Goal: Find specific page/section: Find specific page/section

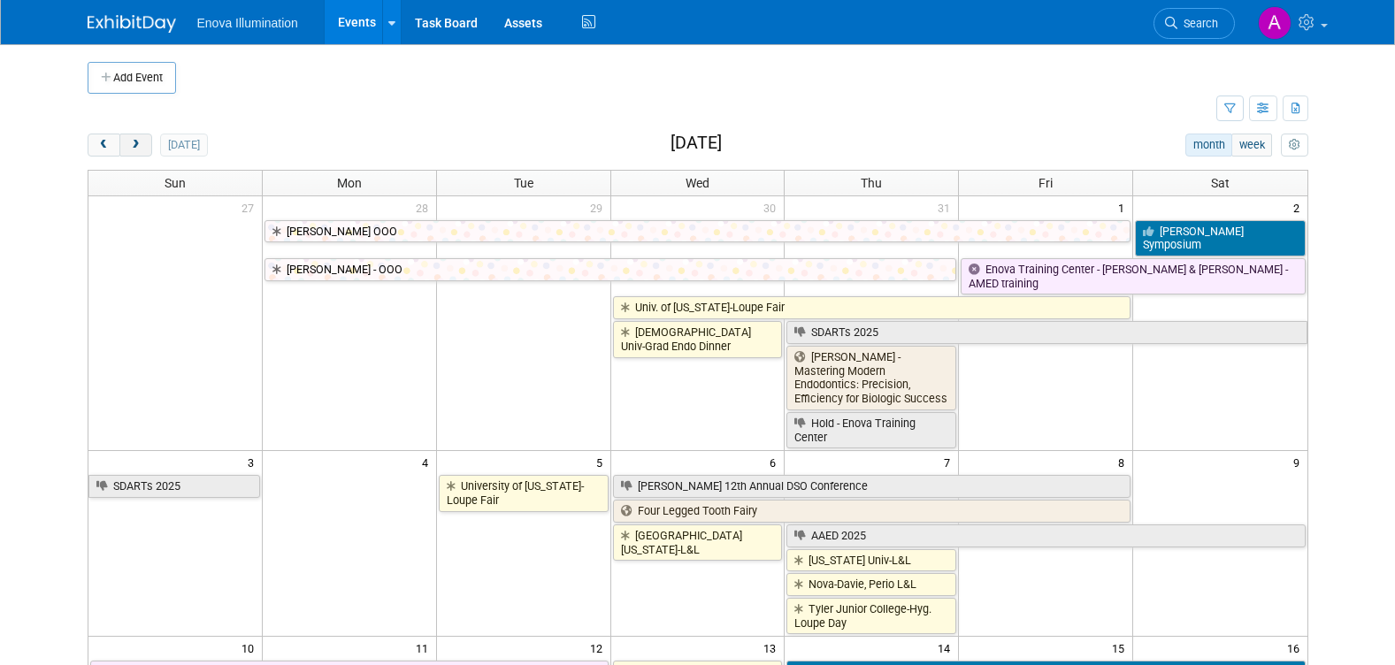
click at [138, 146] on span "next" at bounding box center [135, 146] width 13 height 12
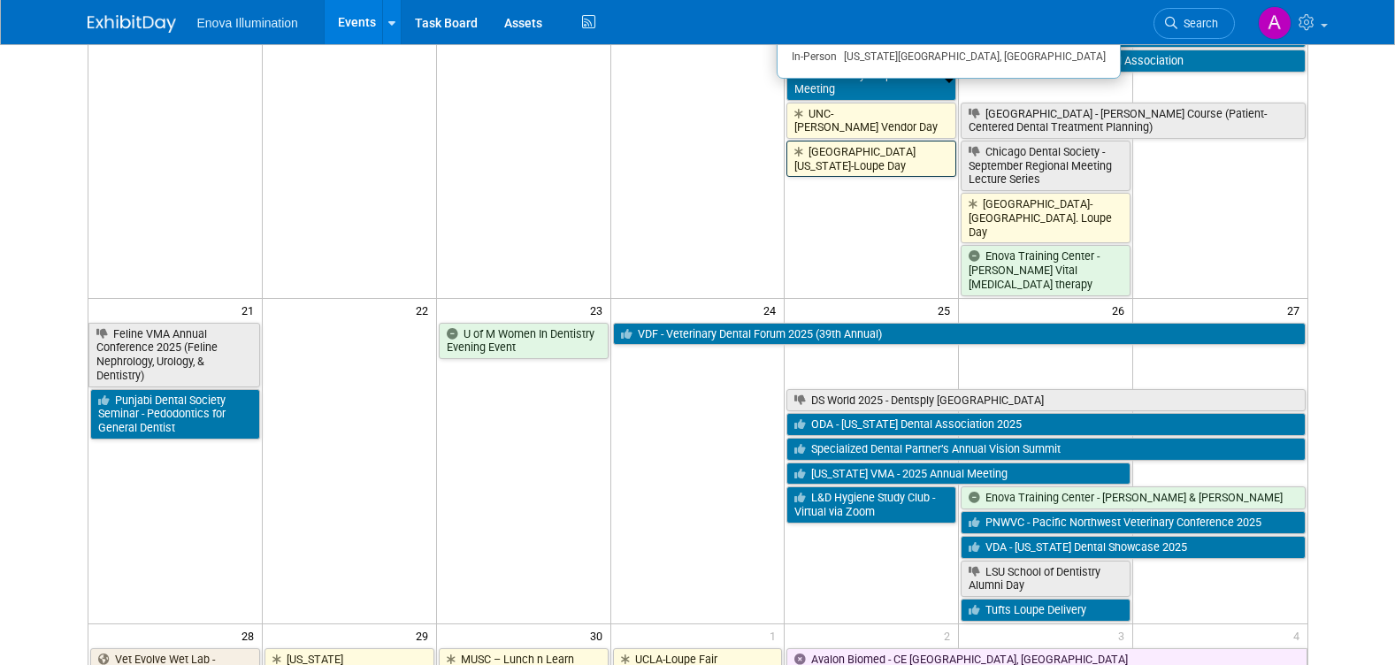
scroll to position [1062, 0]
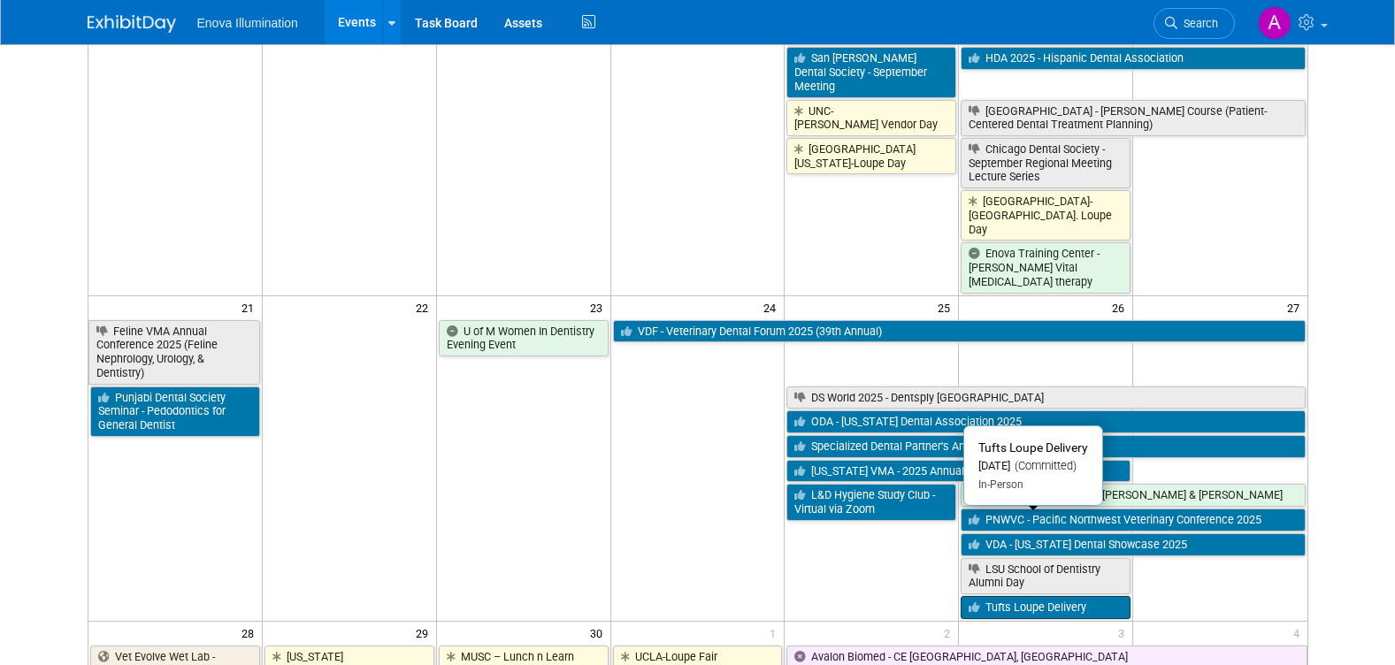
click at [1051, 596] on link "Tufts Loupe Delivery" at bounding box center [1046, 607] width 170 height 23
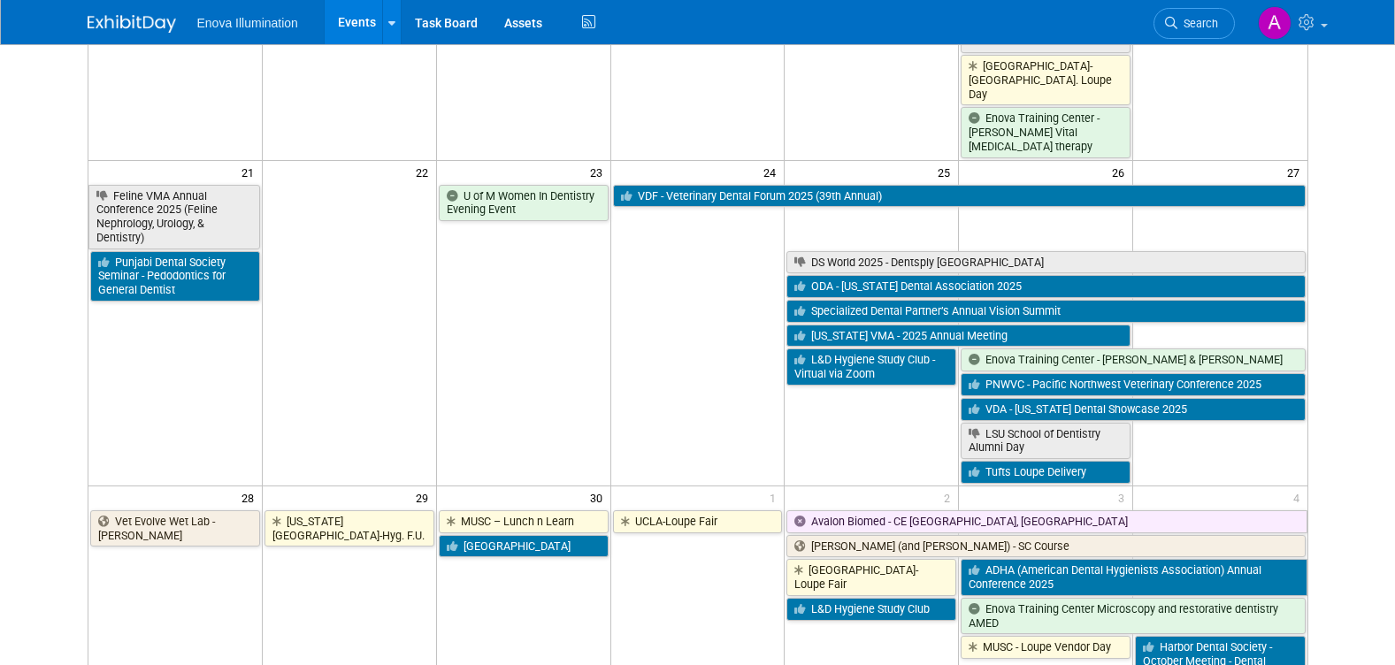
scroll to position [1150, 0]
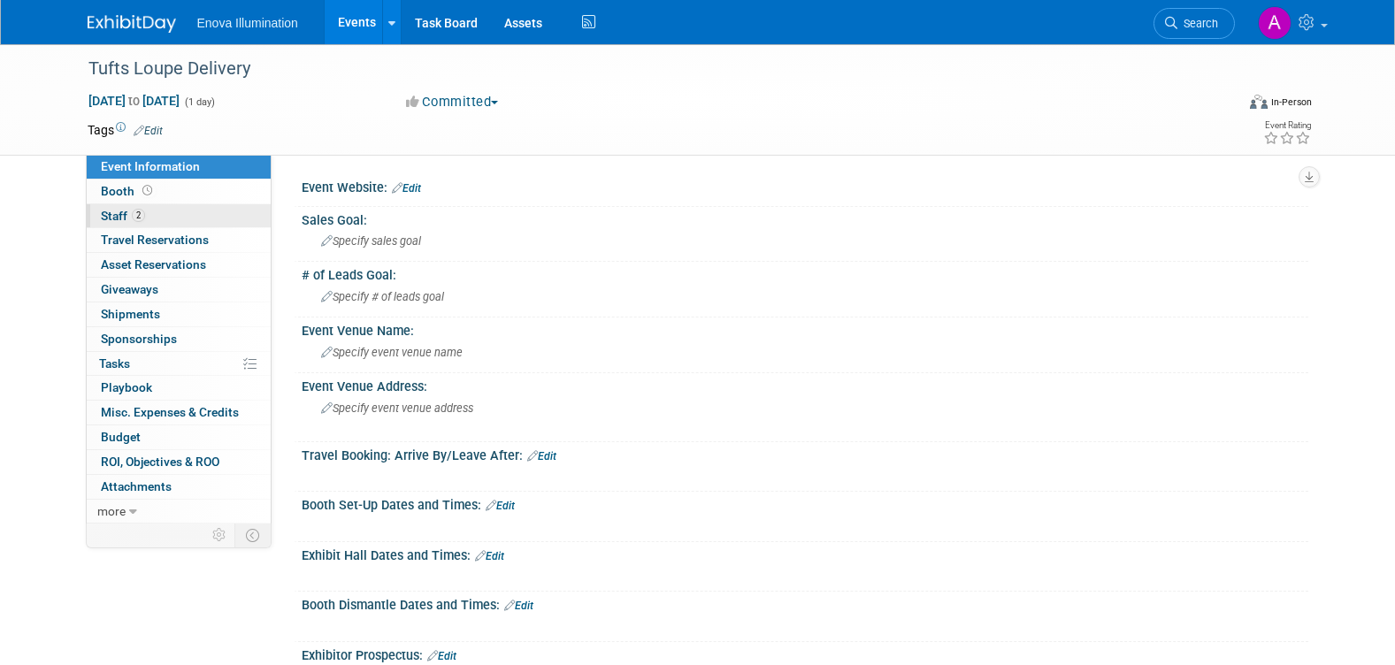
click at [197, 218] on link "2 Staff 2" at bounding box center [179, 216] width 184 height 24
